Goal: Task Accomplishment & Management: Use online tool/utility

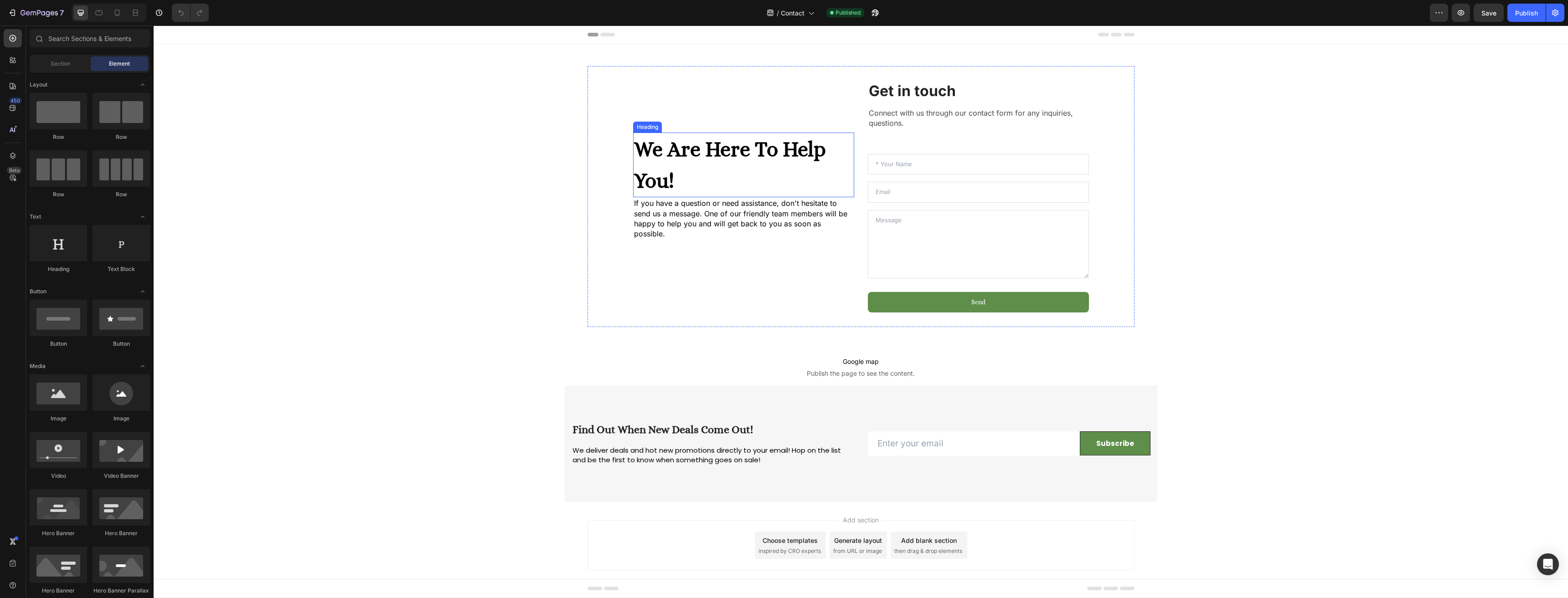
click at [698, 171] on h2 "We Are Here To Help You!" at bounding box center [743, 164] width 221 height 64
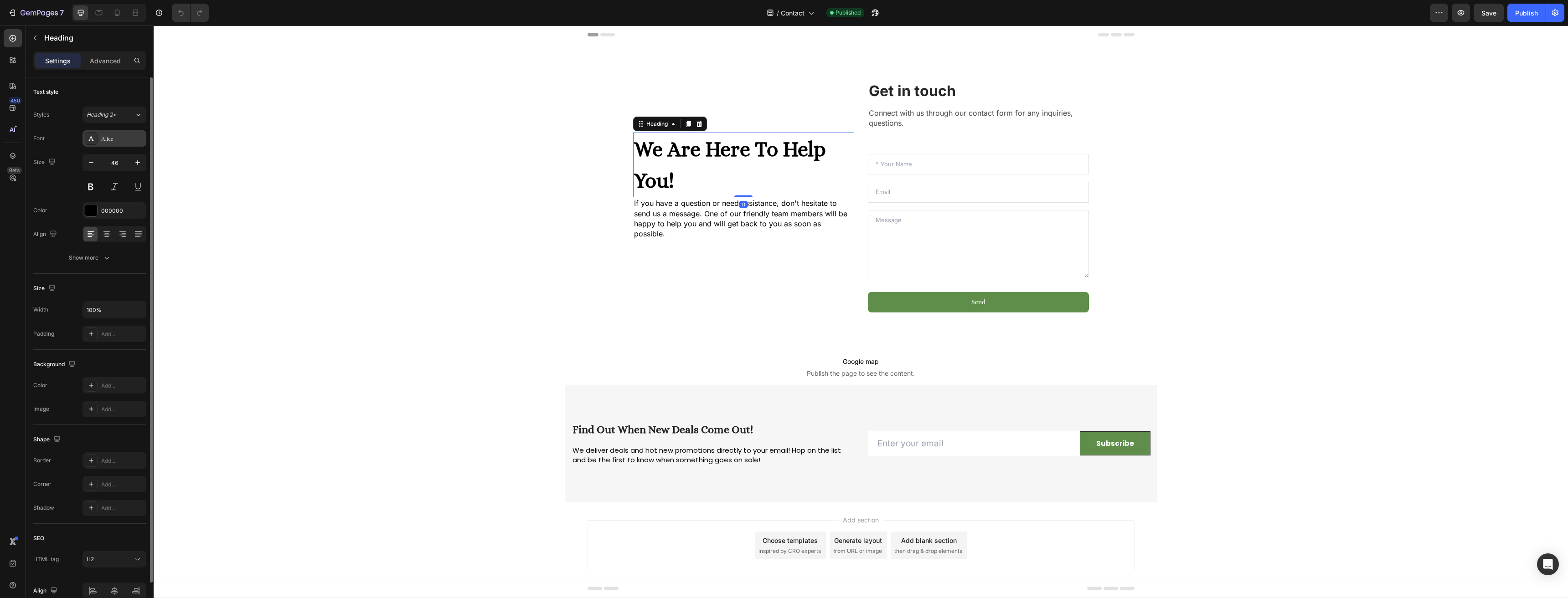
click at [111, 138] on div "Alice" at bounding box center [122, 139] width 43 height 8
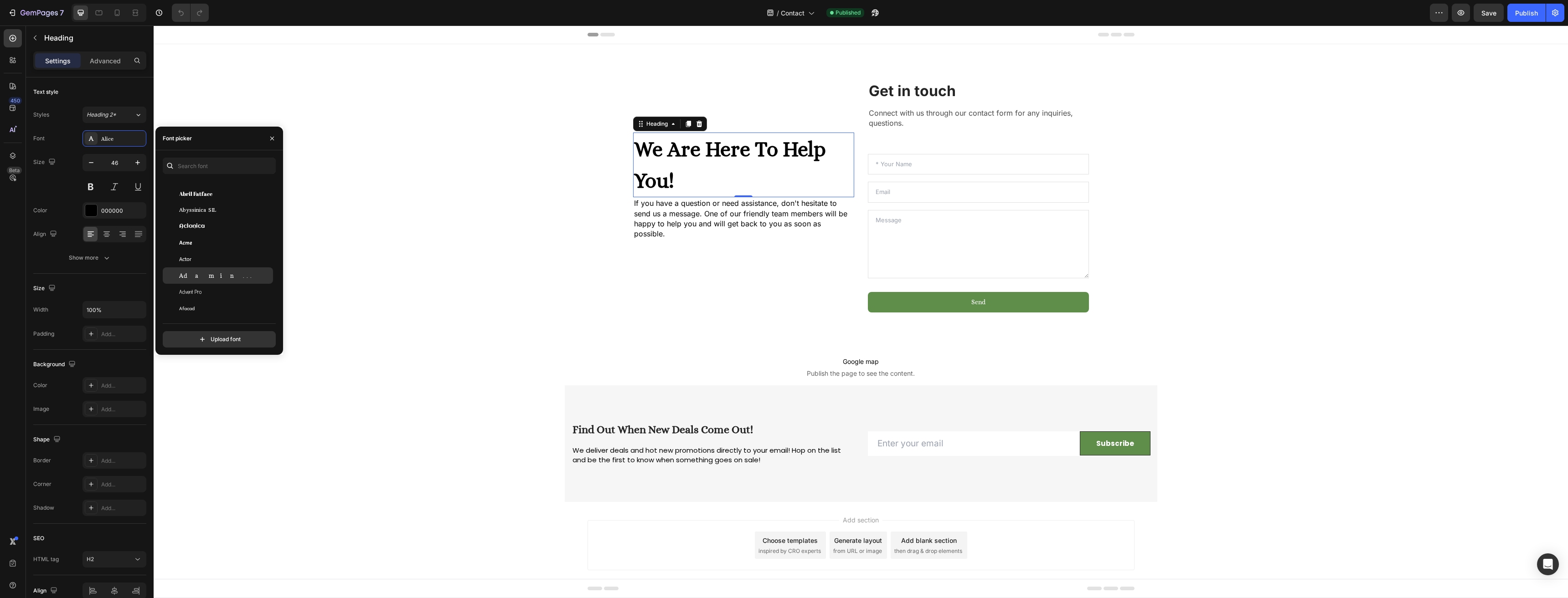
scroll to position [183, 0]
click at [205, 236] on div "Actor" at bounding box center [218, 243] width 111 height 17
click at [205, 261] on div "Acme" at bounding box center [225, 260] width 92 height 8
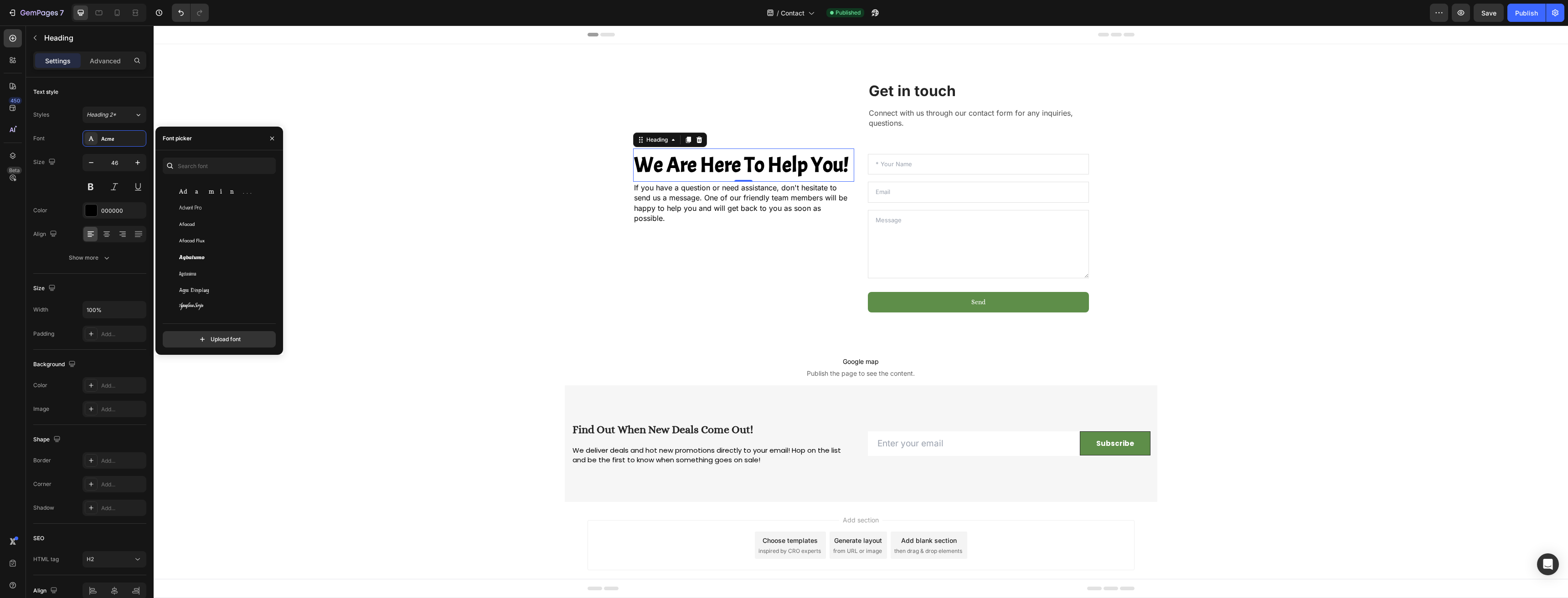
scroll to position [410, 0]
click at [215, 294] on div "Aladin" at bounding box center [225, 291] width 92 height 8
click at [220, 290] on div "Alata" at bounding box center [225, 294] width 92 height 8
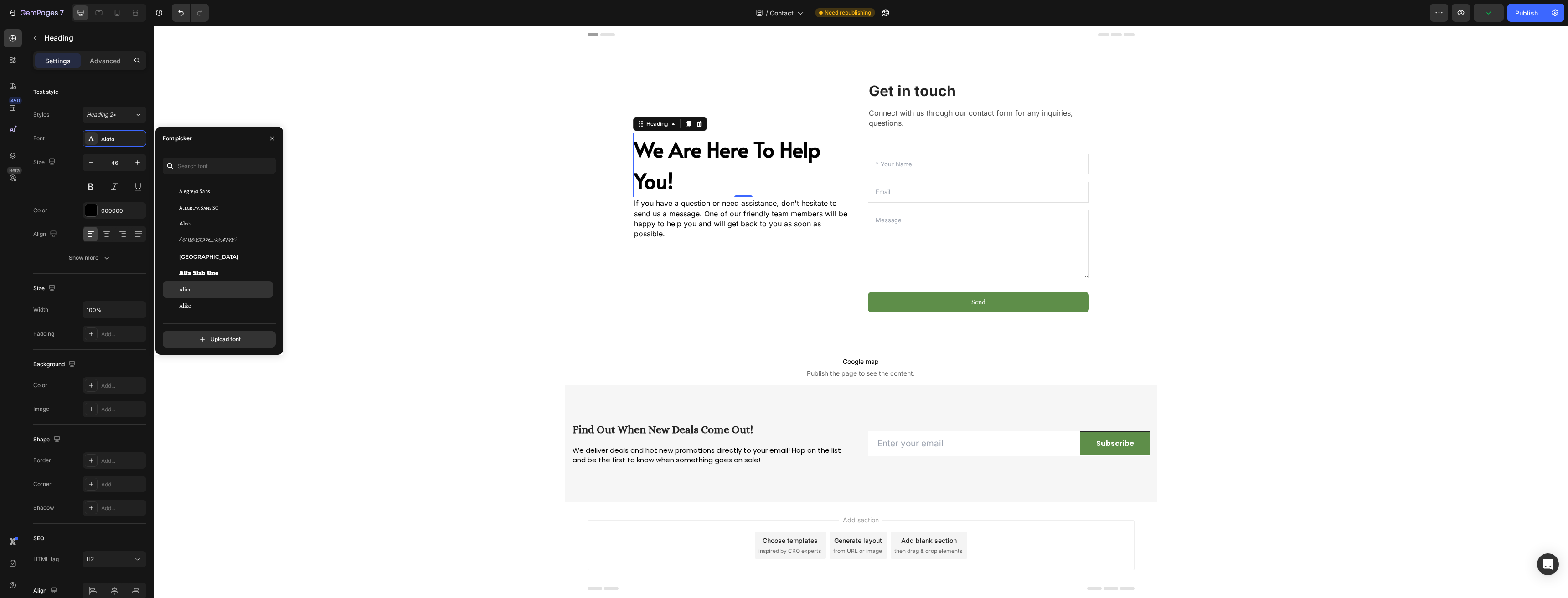
scroll to position [683, 0]
click at [216, 279] on div "Alice" at bounding box center [225, 279] width 92 height 8
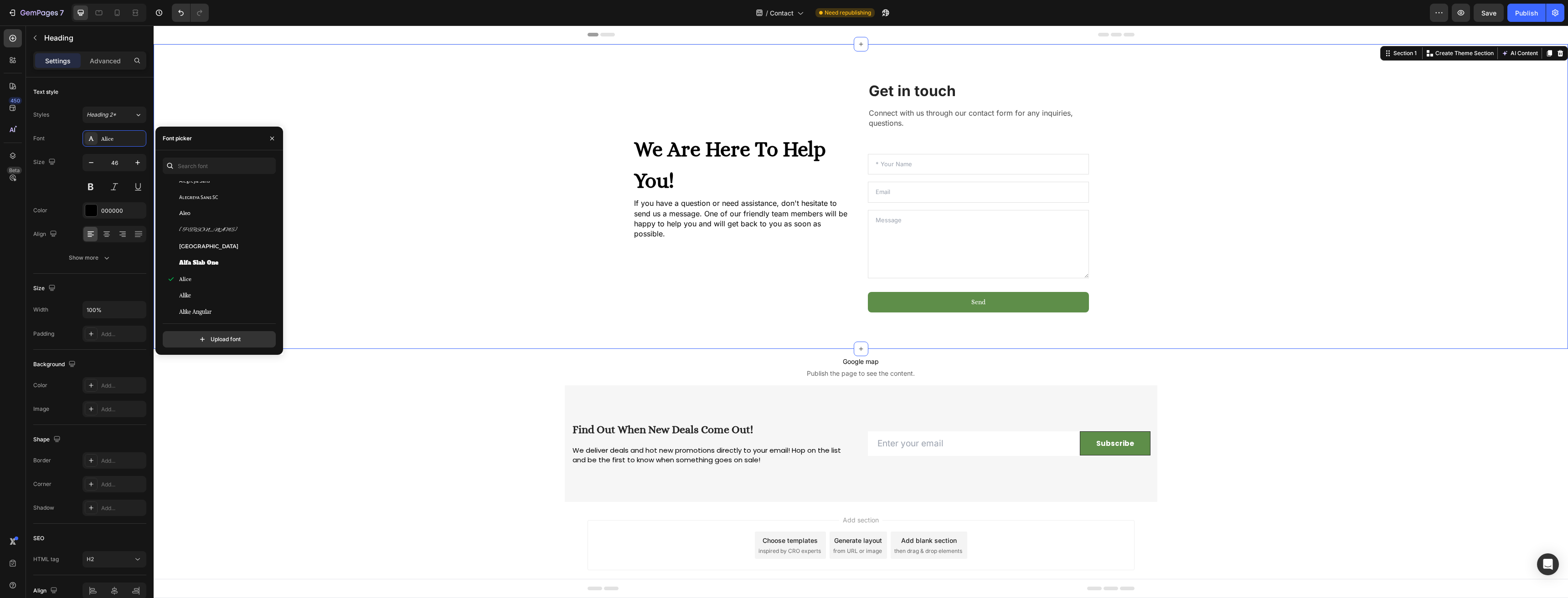
click at [436, 264] on div "We Are Here To Help You! Heading If you have a question or need assistance, don…" at bounding box center [860, 197] width 1400 height 261
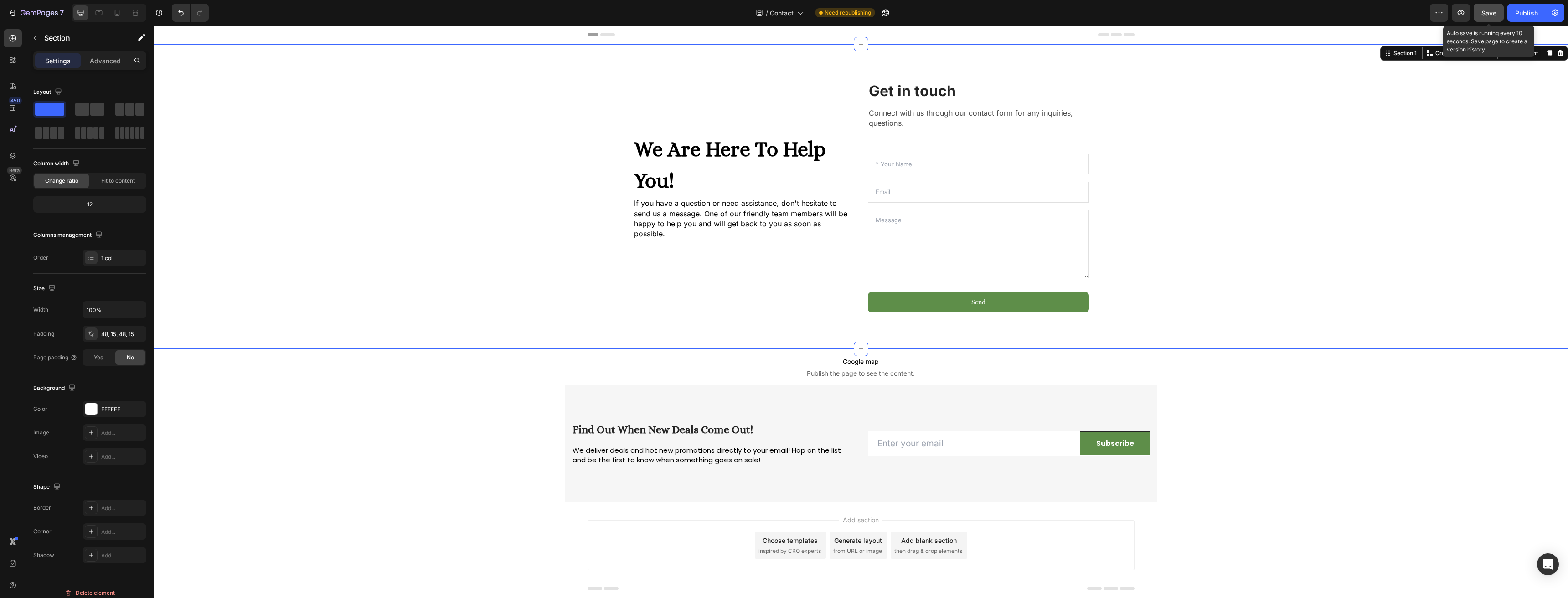
click at [1477, 8] on button "Save" at bounding box center [1488, 13] width 30 height 18
drag, startPoint x: 1531, startPoint y: 15, endPoint x: 1366, endPoint y: 11, distance: 165.0
click at [1531, 15] on div "Publish" at bounding box center [1526, 13] width 23 height 9
